Goal: Obtain resource: Download file/media

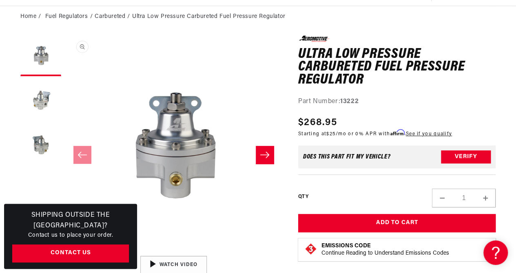
scroll to position [82, 0]
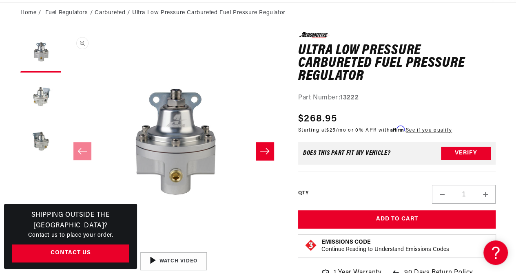
click at [65, 248] on button "Open media 1 in modal" at bounding box center [65, 248] width 0 height 0
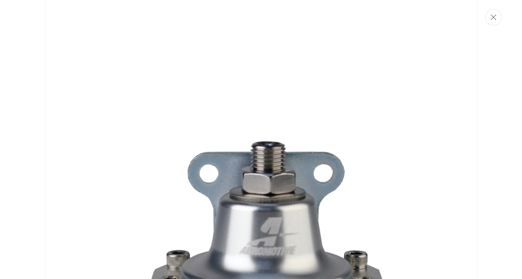
scroll to position [24, 0]
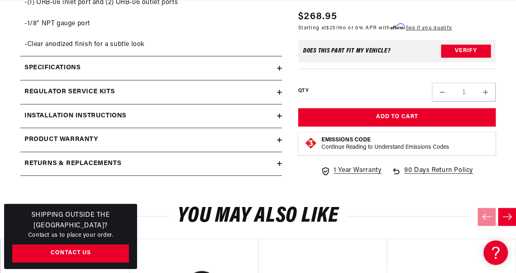
scroll to position [0, 1326]
click at [278, 66] on icon at bounding box center [279, 68] width 5 height 5
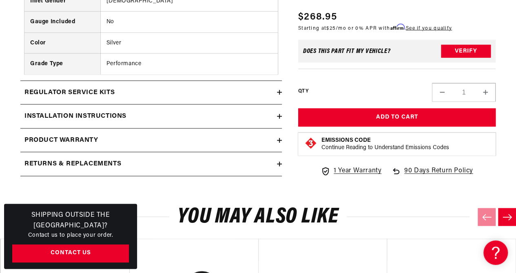
click at [280, 117] on icon at bounding box center [279, 117] width 5 height 0
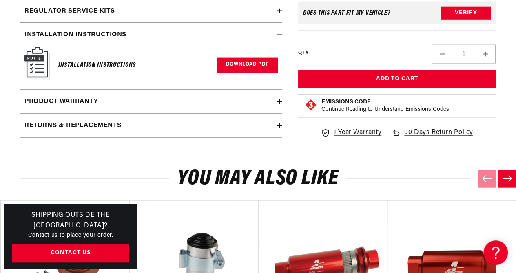
scroll to position [0, 0]
click at [254, 62] on link "Download PDF" at bounding box center [247, 65] width 61 height 15
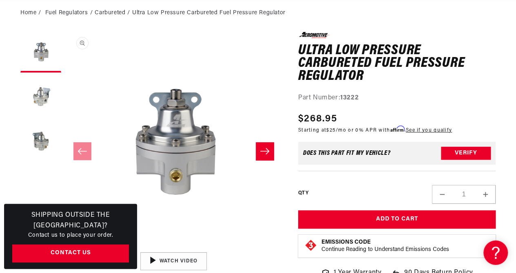
scroll to position [0, 884]
click at [450, 35] on div "0.0 star rating Write a review" at bounding box center [396, 35] width 197 height 6
